Goal: Task Accomplishment & Management: Manage account settings

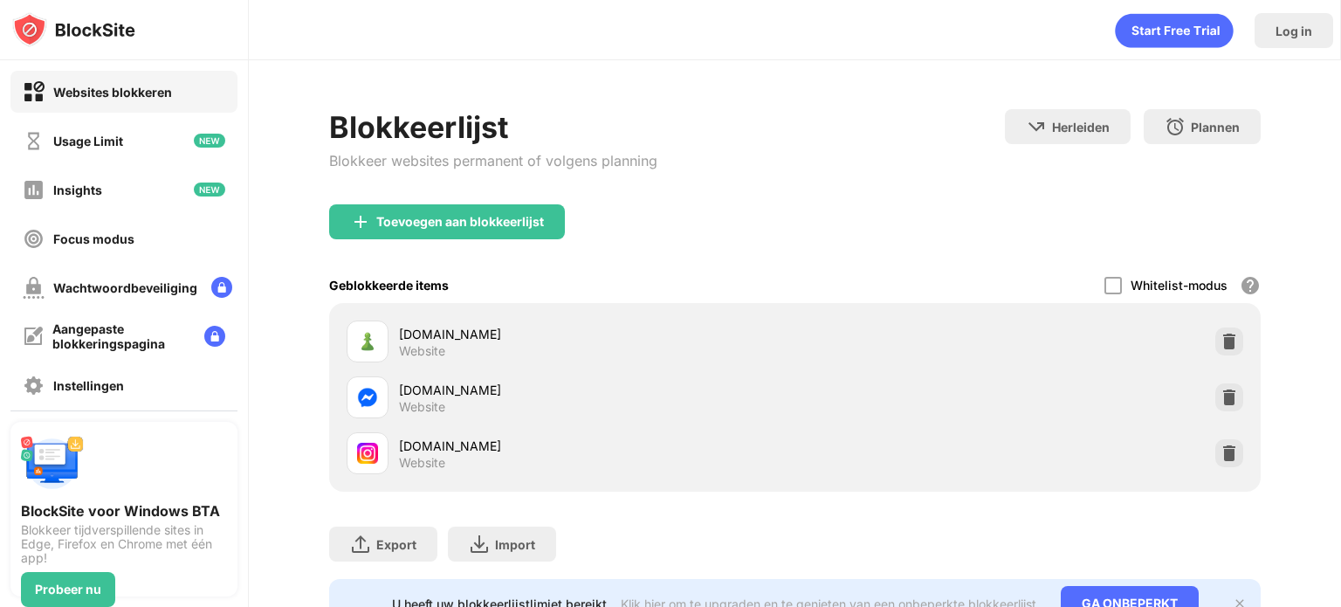
click at [1230, 400] on div "messenger.com Website" at bounding box center [795, 397] width 910 height 56
click at [1229, 401] on div at bounding box center [1229, 397] width 28 height 28
